Goal: Find specific page/section: Find specific page/section

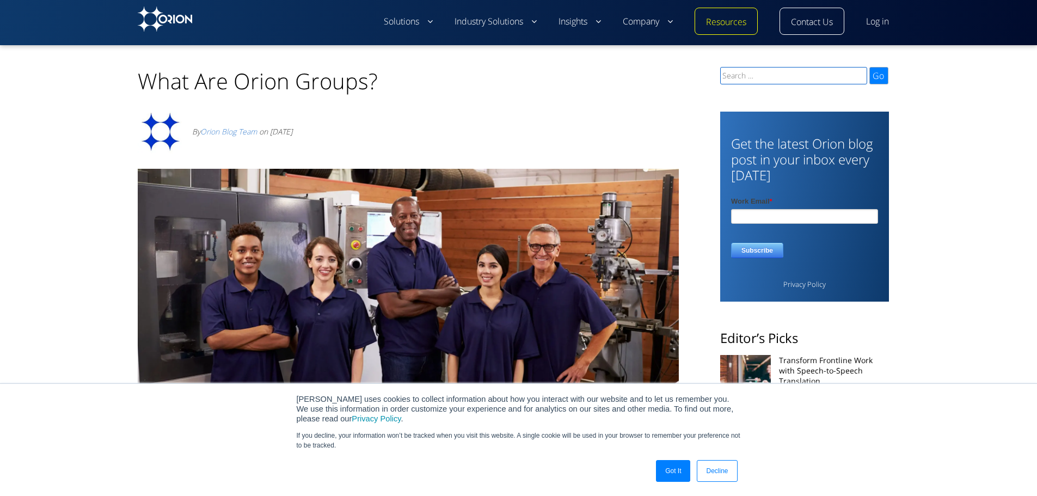
click at [744, 77] on input "Search for:" at bounding box center [793, 75] width 147 height 17
type input "n2"
click at [869, 67] on input "Go" at bounding box center [878, 75] width 19 height 17
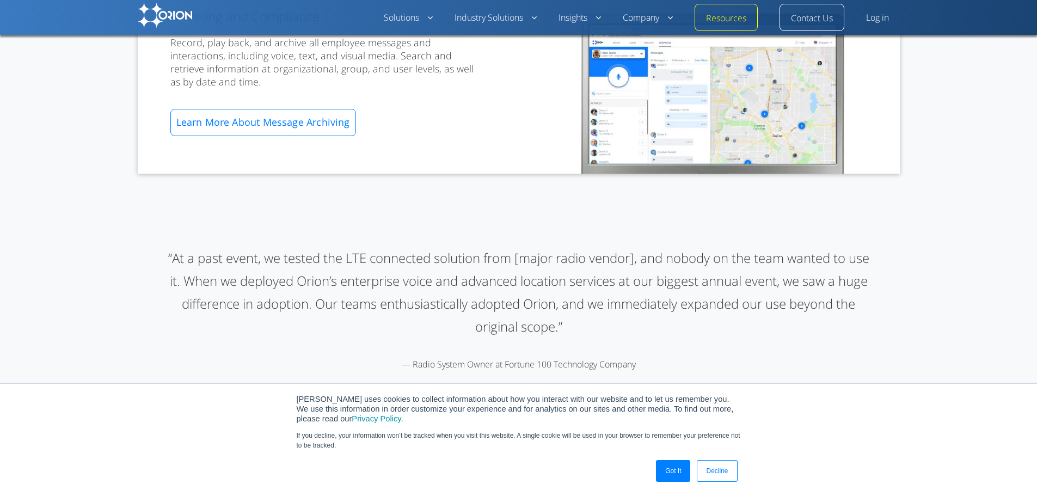
scroll to position [1034, 0]
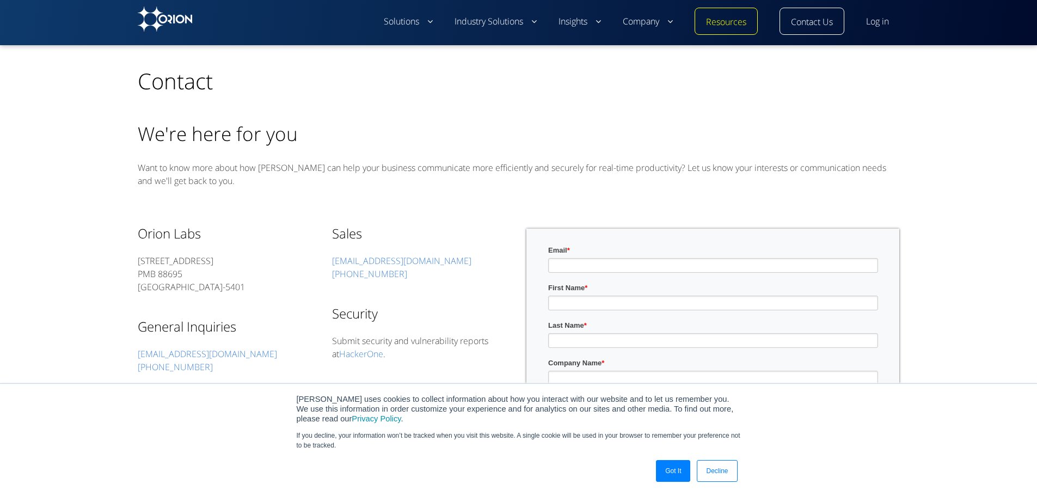
click at [959, 58] on div "TOP Contact We're here for you Want to know more about how [PERSON_NAME] can he…" at bounding box center [518, 462] width 1002 height 834
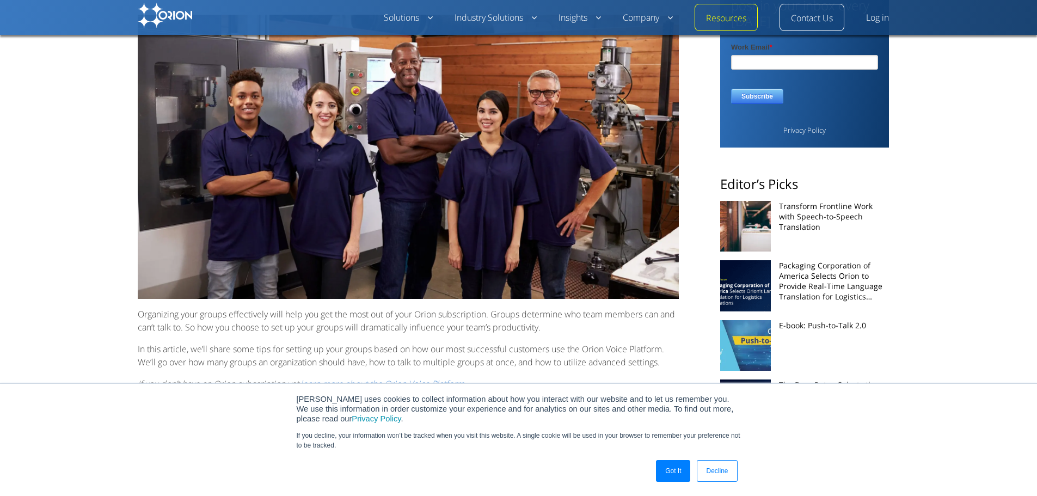
click at [678, 469] on link "Got It" at bounding box center [673, 471] width 34 height 22
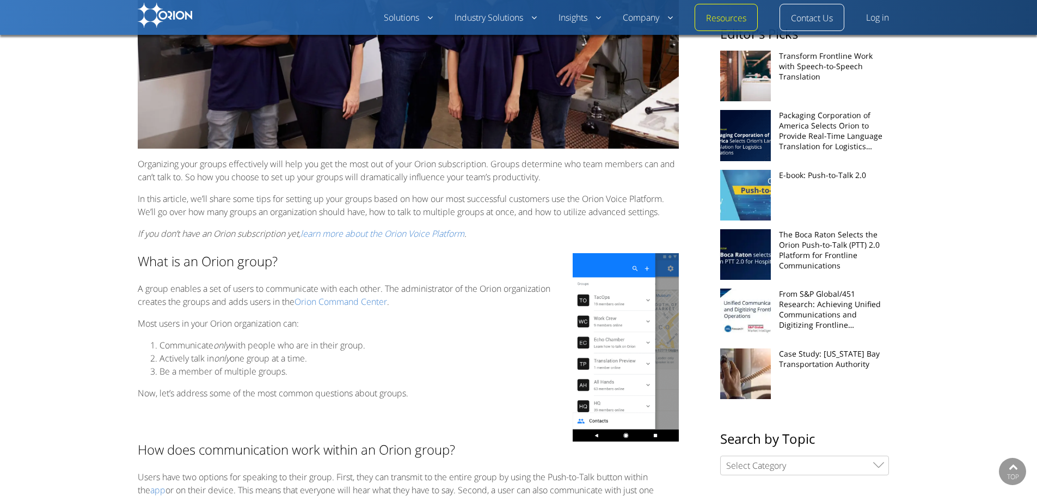
scroll to position [381, 0]
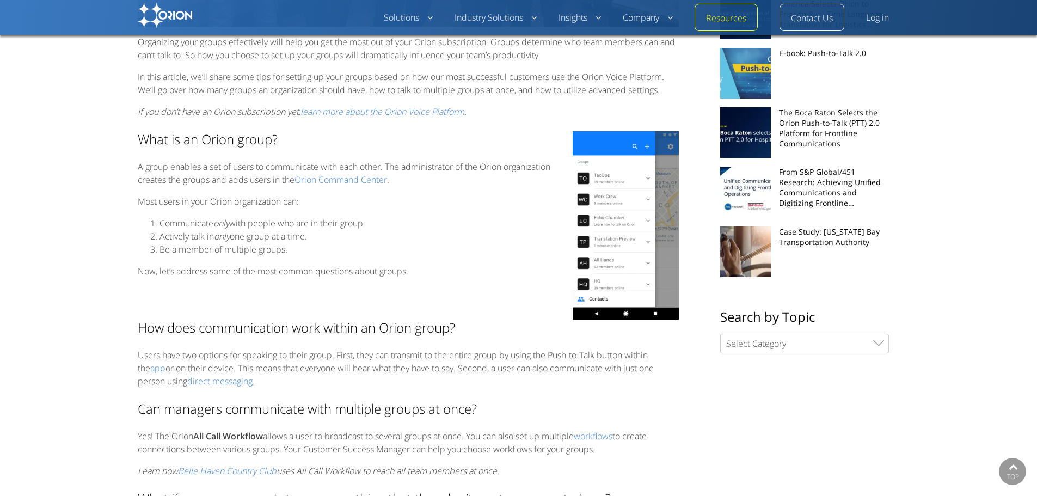
click at [604, 293] on img at bounding box center [626, 225] width 106 height 189
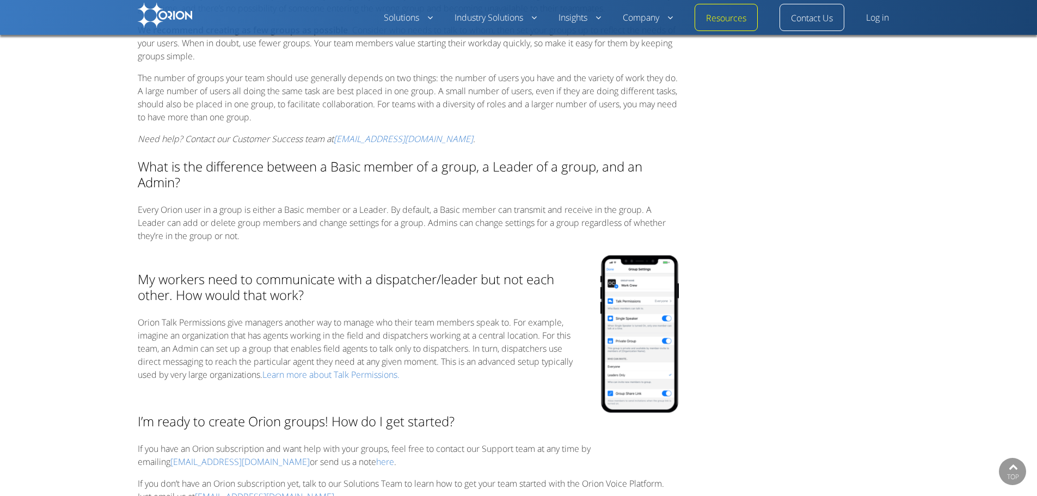
scroll to position [1252, 0]
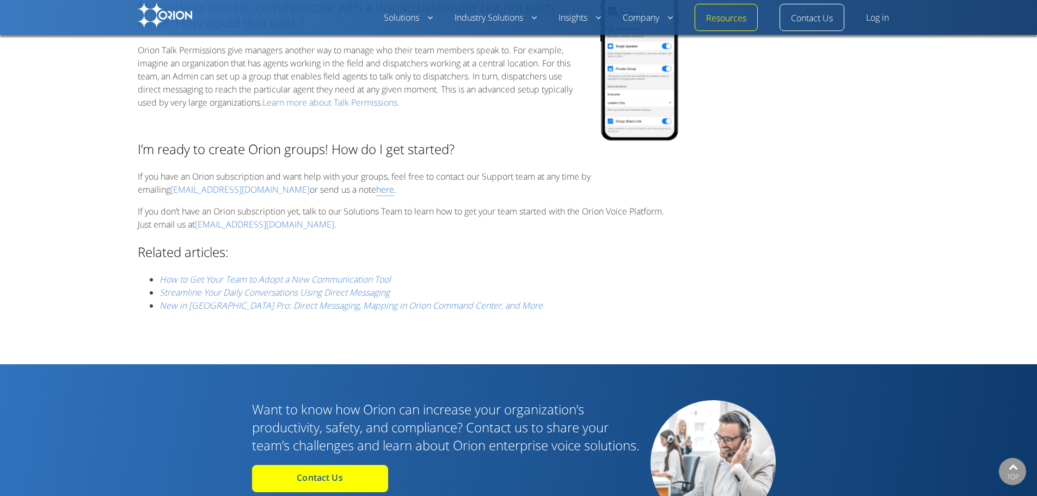
click at [376, 187] on link "here" at bounding box center [385, 189] width 18 height 13
